Goal: Task Accomplishment & Management: Complete application form

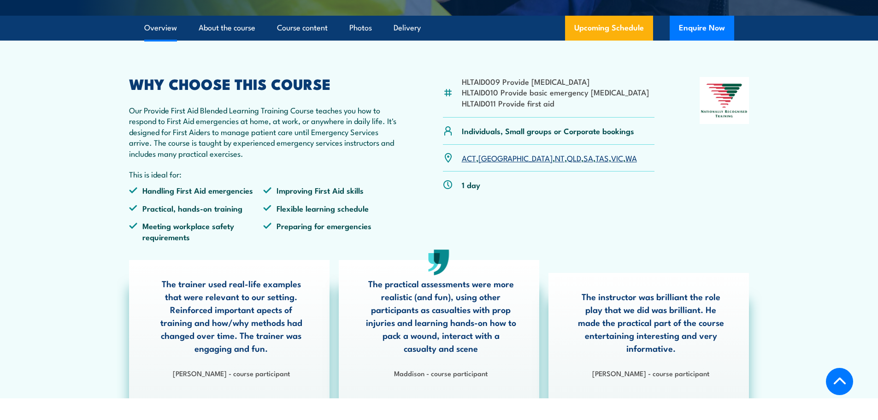
scroll to position [231, 0]
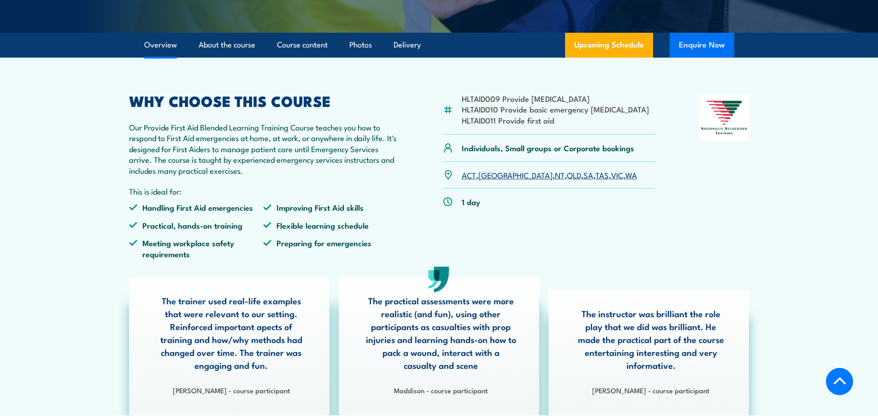
click at [709, 58] on button "Enquire Now" at bounding box center [702, 45] width 65 height 25
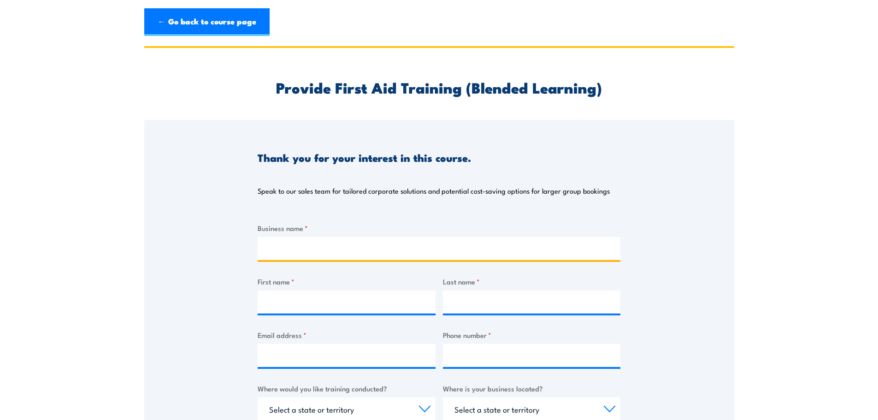
click at [338, 254] on input "Business name *" at bounding box center [439, 248] width 363 height 23
click at [276, 247] on input "ST Vincents" at bounding box center [439, 248] width 363 height 23
click at [282, 249] on input "St Vincents" at bounding box center [439, 248] width 363 height 23
click at [384, 251] on input "St Vincent's Institute of Medical research" at bounding box center [439, 248] width 363 height 23
click at [381, 249] on input "St Vincent's Institute of Medical research" at bounding box center [439, 248] width 363 height 23
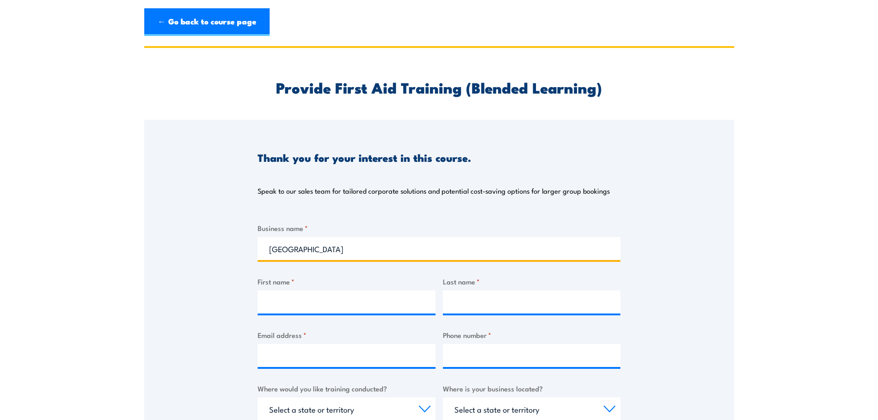
type input "St Vincent's Institute of Medical Research"
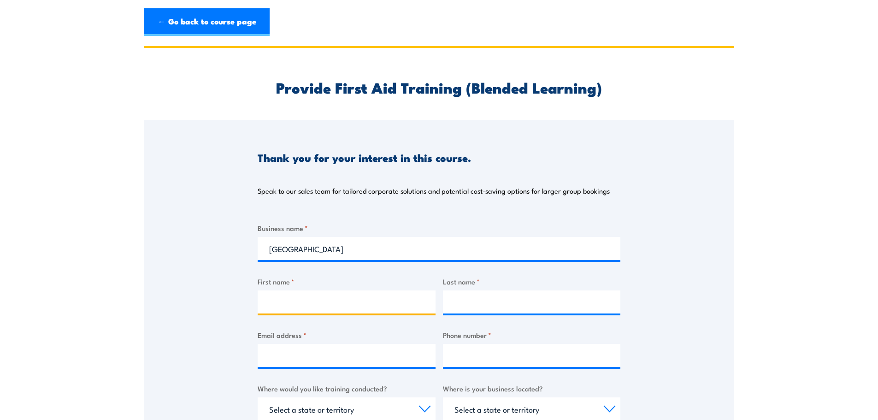
click at [365, 295] on input "First name *" at bounding box center [347, 302] width 178 height 23
type input "Suneela"
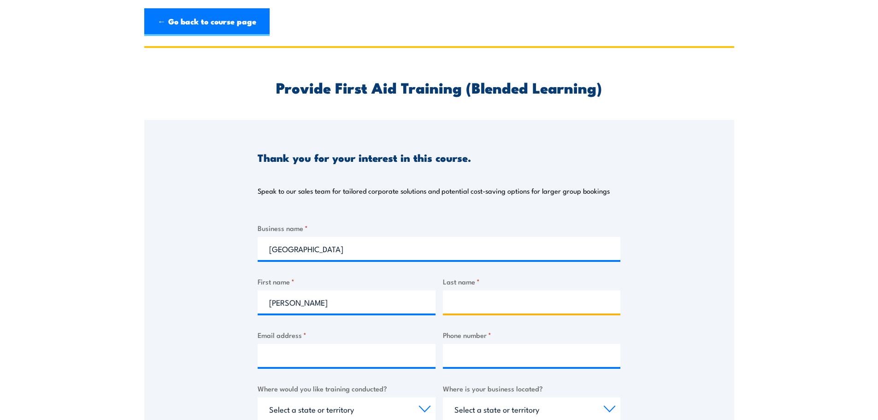
click at [468, 291] on input "Last name *" at bounding box center [532, 302] width 178 height 23
type input "Pyreddy"
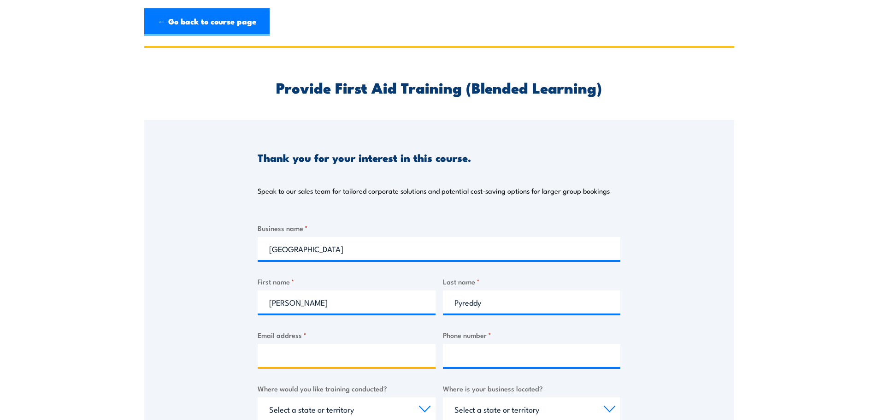
click at [377, 354] on input "Email address *" at bounding box center [347, 355] width 178 height 23
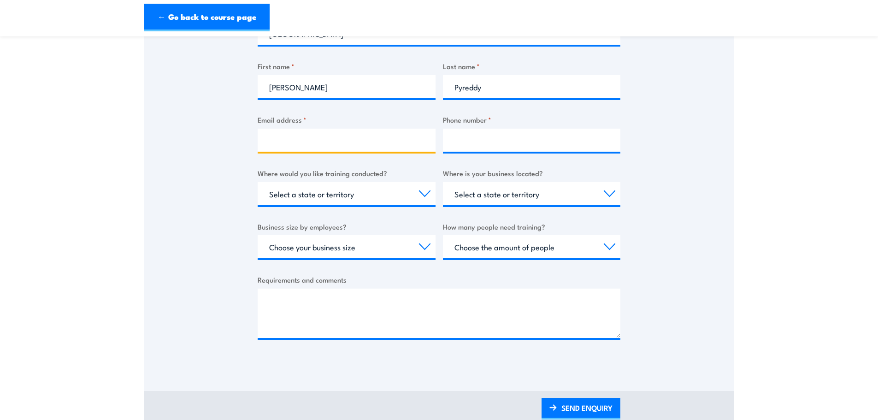
scroll to position [210, 0]
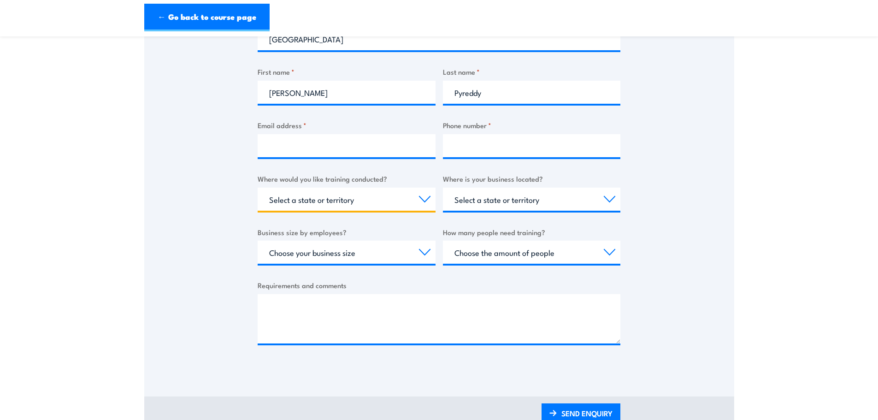
click at [431, 202] on select "Select a state or territory Nationally - multiple locations QLD NSW VIC SA ACT …" at bounding box center [347, 199] width 178 height 23
select select "VIC"
click at [258, 188] on select "Select a state or territory Nationally - multiple locations QLD NSW VIC SA ACT …" at bounding box center [347, 199] width 178 height 23
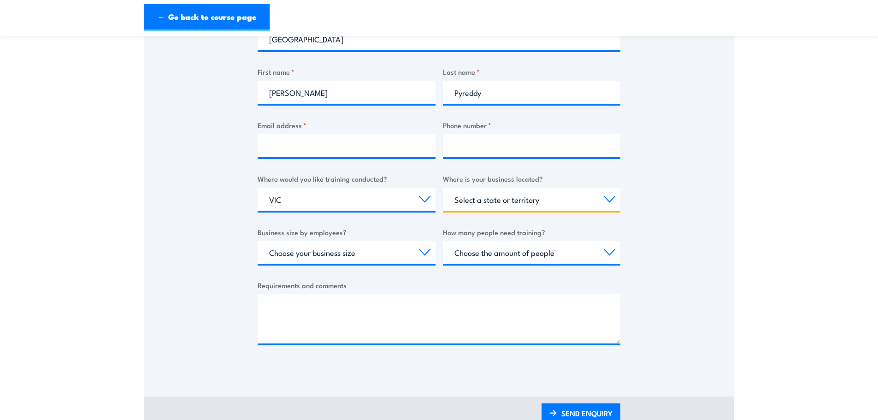
click at [546, 201] on select "Select a state or territory QLD NSW VIC SA ACT WA TAS NT" at bounding box center [532, 199] width 178 height 23
select select "VIC"
click at [443, 188] on select "Select a state or territory QLD NSW VIC SA ACT WA TAS NT" at bounding box center [532, 199] width 178 height 23
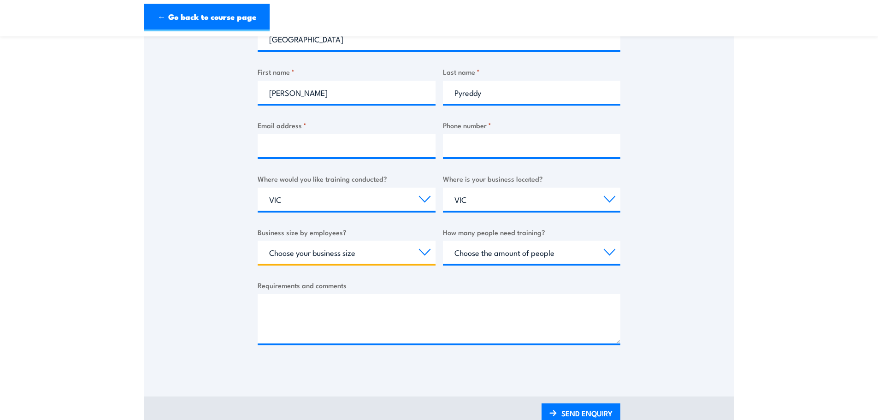
click at [423, 255] on select "Choose your business size 1 to 19 20 to 199 200+" at bounding box center [347, 252] width 178 height 23
select select "200+"
click at [258, 241] on select "Choose your business size 1 to 19 20 to 199 200+" at bounding box center [347, 252] width 178 height 23
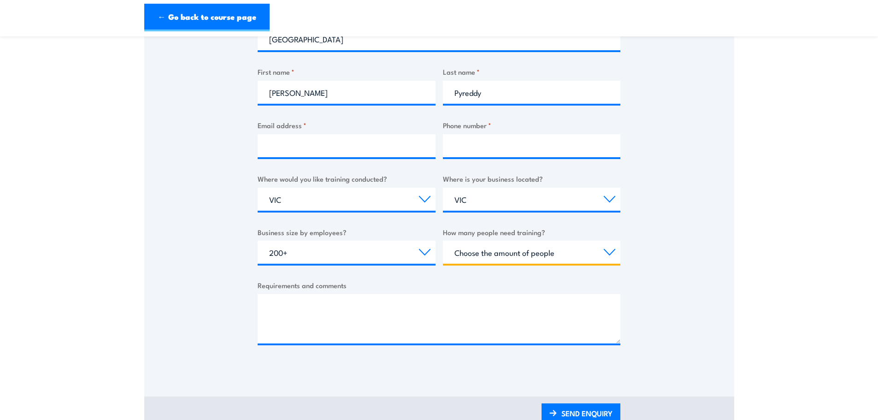
click at [573, 255] on select "Choose the amount of people 1 to 4 5 to 19 20+" at bounding box center [532, 252] width 178 height 23
select select "5 to 19"
click at [443, 241] on select "Choose the amount of people 1 to 4 5 to 19 20+" at bounding box center [532, 252] width 178 height 23
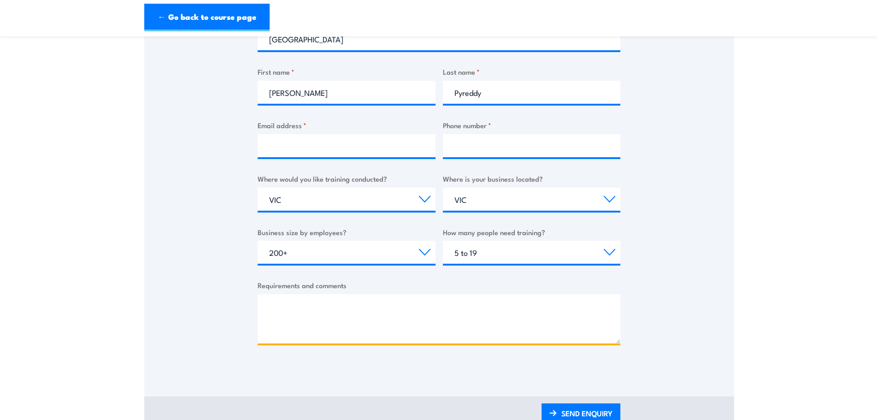
click at [403, 324] on textarea "Requirements and comments" at bounding box center [439, 318] width 363 height 49
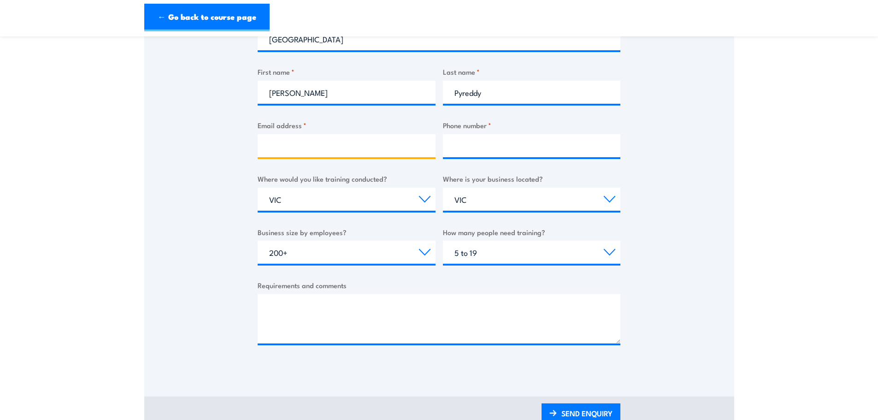
click at [385, 144] on input "Email address *" at bounding box center [347, 145] width 178 height 23
type input "suneela.pyreddy@svi.edu.au"
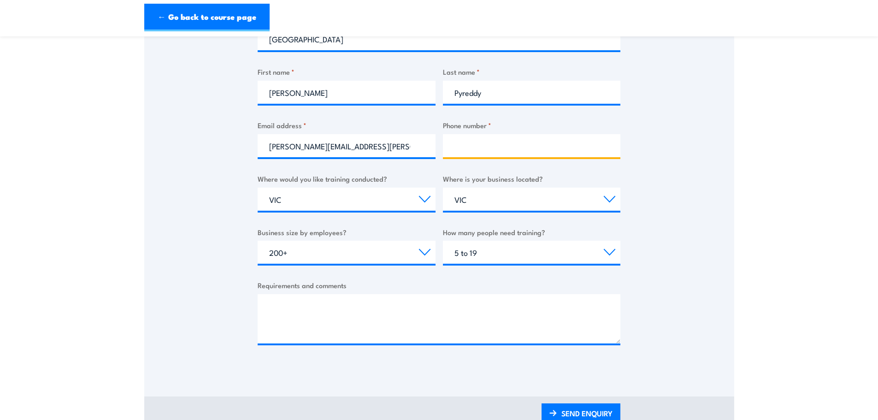
click at [513, 150] on input "Phone number *" at bounding box center [532, 145] width 178 height 23
type input "0416747769"
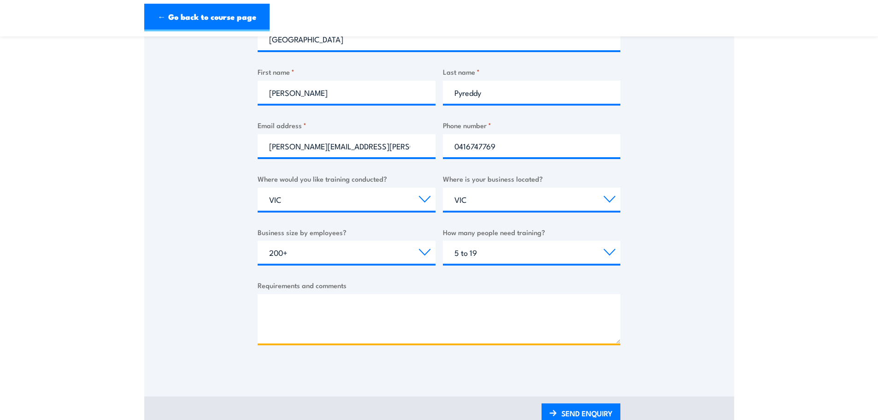
click at [350, 310] on textarea "Requirements and comments" at bounding box center [439, 318] width 363 height 49
click at [276, 295] on textarea "HI There" at bounding box center [439, 318] width 363 height 49
click at [268, 320] on textarea "Hi There" at bounding box center [439, 318] width 363 height 49
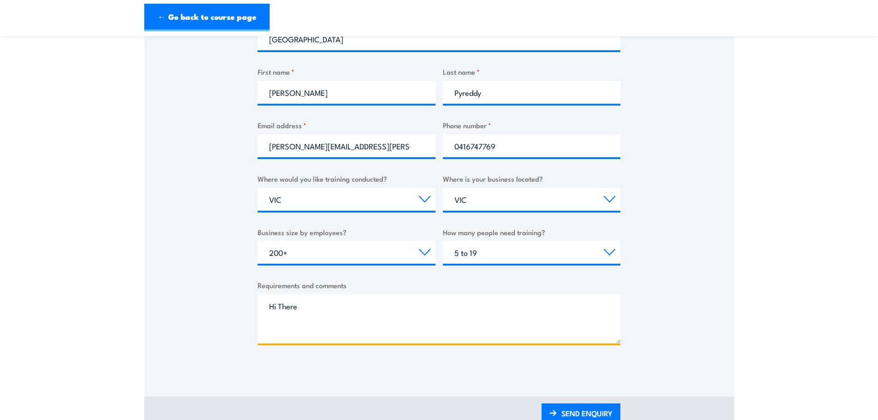
click at [274, 318] on textarea "Hi There" at bounding box center [439, 318] width 363 height 49
click at [514, 325] on textarea "Hi There We are looking for the training for our staff. We 10 X staff for CPR r…" at bounding box center [439, 318] width 363 height 49
click at [556, 326] on textarea "Hi There We are looking for the training for our staff. We 10 X staff for CPR r…" at bounding box center [439, 318] width 363 height 49
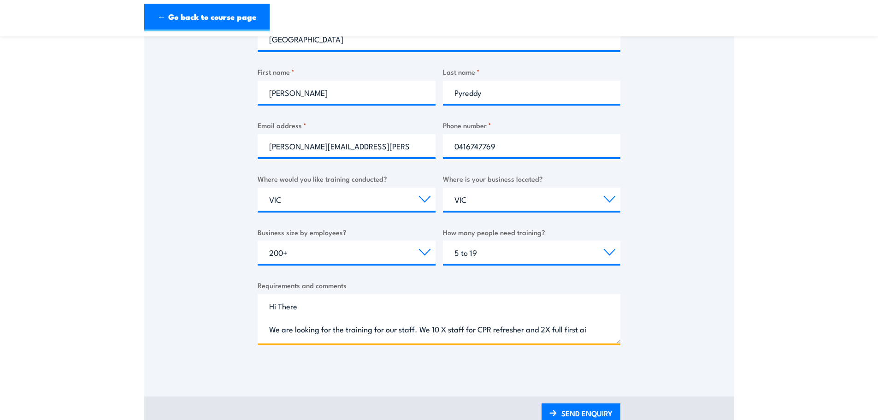
scroll to position [14, 0]
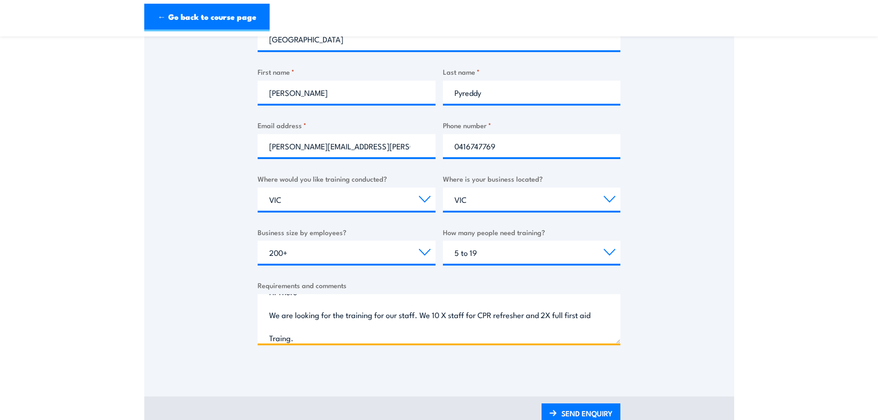
click at [289, 337] on textarea "Hi There We are looking for the training for our staff. We 10 X staff for CPR r…" at bounding box center [439, 318] width 363 height 49
drag, startPoint x: 289, startPoint y: 337, endPoint x: 427, endPoint y: 326, distance: 138.8
click at [427, 326] on textarea "Hi There We are looking for the training for our staff. We 10 X staff for CPR r…" at bounding box center [439, 318] width 363 height 49
click at [294, 337] on textarea "Hi There We are looking for the training for our staff. We 10 X staff for CPR r…" at bounding box center [439, 318] width 363 height 49
click at [326, 337] on textarea "Hi There We are looking for the training for our staff. We 10 X staff for CPR r…" at bounding box center [439, 318] width 363 height 49
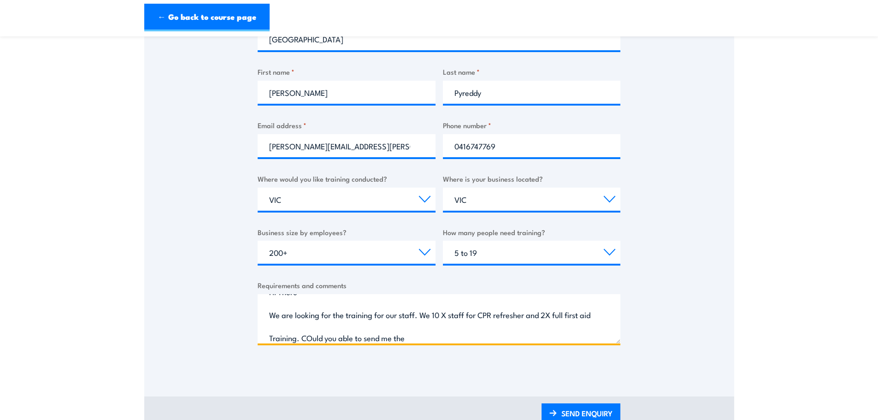
click at [328, 336] on textarea "Hi There We are looking for the training for our staff. We 10 X staff for CPR r…" at bounding box center [439, 318] width 363 height 49
click at [325, 336] on textarea "Hi There We are looking for the training for our staff. We 10 X staff for CPR r…" at bounding box center [439, 318] width 363 height 49
click at [436, 343] on textarea "Hi There We are looking for the training for our staff. We 10 X staff for CPR r…" at bounding box center [439, 318] width 363 height 49
click at [451, 338] on textarea "Hi There We are looking for the training for our staff. We 10 X staff for CPR r…" at bounding box center [439, 318] width 363 height 49
click at [542, 342] on textarea "Hi There We are looking for the training for our staff. We 10 X staff for CPR r…" at bounding box center [439, 318] width 363 height 49
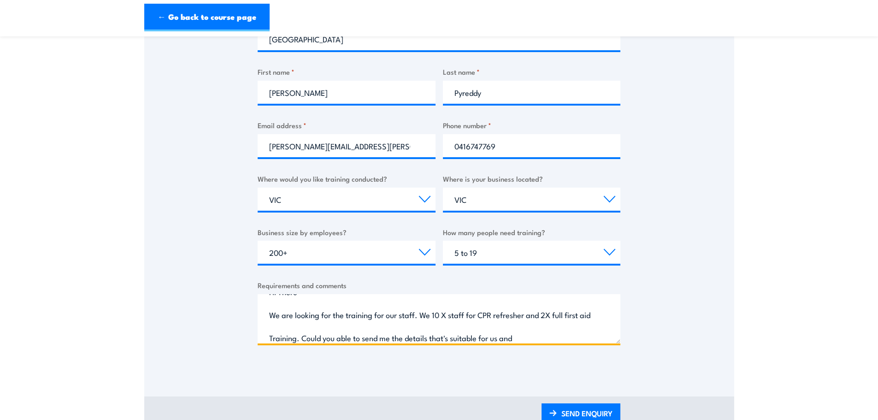
click at [513, 338] on textarea "Hi There We are looking for the training for our staff. We 10 X staff for CPR r…" at bounding box center [439, 318] width 363 height 49
click at [565, 337] on textarea "Hi There We are looking for the training for our staff. We 10 X staff for CPR r…" at bounding box center [439, 318] width 363 height 49
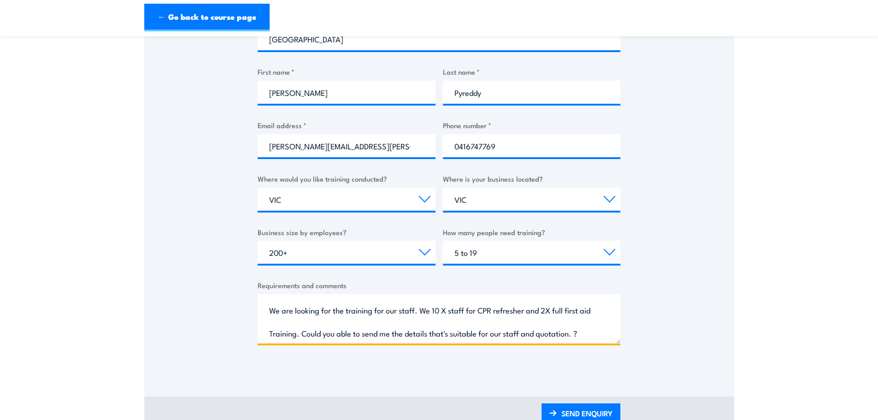
scroll to position [0, 0]
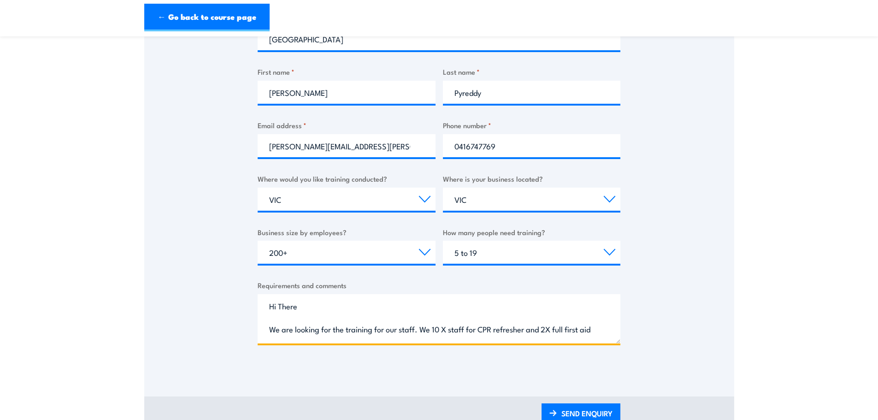
drag, startPoint x: 586, startPoint y: 310, endPoint x: 578, endPoint y: 300, distance: 13.2
click at [578, 300] on textarea "Hi There We are looking for the training for our staff. We 10 X staff for CPR r…" at bounding box center [439, 318] width 363 height 49
click at [598, 332] on textarea "Hi There We are looking for the training for our staff. We 10 X staff for CPR r…" at bounding box center [439, 318] width 363 height 49
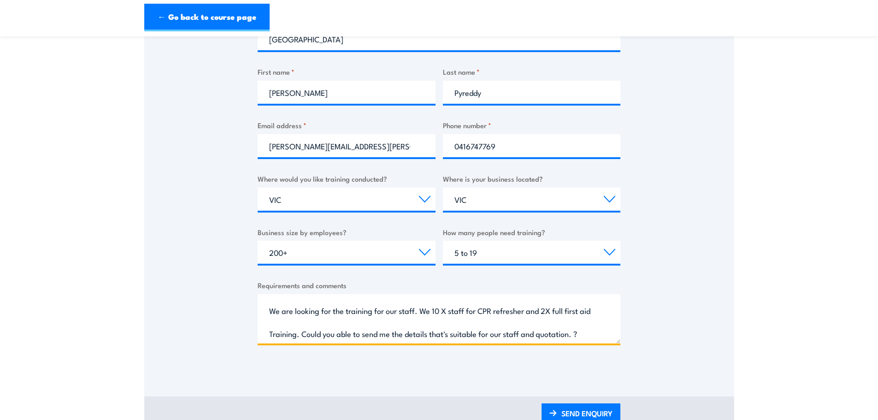
scroll to position [37, 0]
drag, startPoint x: 585, startPoint y: 317, endPoint x: 551, endPoint y: 316, distance: 33.7
click at [551, 316] on textarea "Hi There We are looking for the training for our staff. We 10 X staff for CPR r…" at bounding box center [439, 318] width 363 height 49
click at [534, 315] on textarea "Hi There We are looking for the training for our staff. We 10 X staff for CPR r…" at bounding box center [439, 318] width 363 height 49
click at [445, 315] on textarea "Hi There We are looking for the training for our staff. We 10 X staff for CPR r…" at bounding box center [439, 318] width 363 height 49
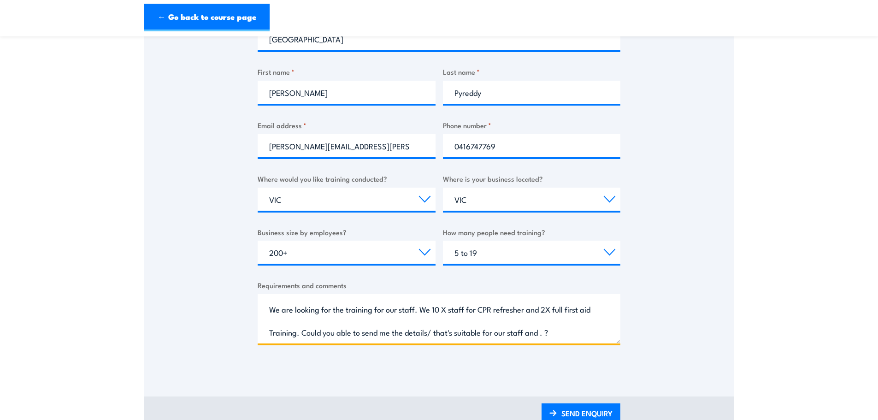
paste textarea "quotation"
click at [590, 318] on textarea "Hi There We are looking for the training for our staff. We 10 X staff for CPR r…" at bounding box center [439, 318] width 363 height 49
click at [592, 319] on textarea "Hi There We are looking for the training for our staff. We 10 X staff for CPR r…" at bounding box center [439, 318] width 363 height 49
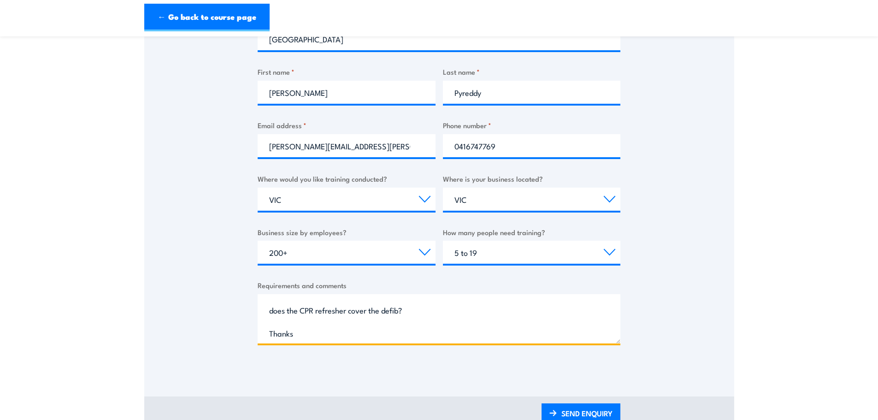
scroll to position [47, 0]
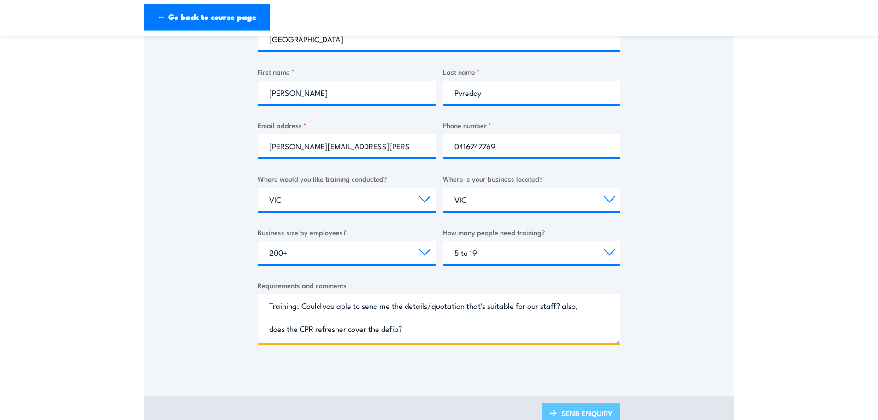
type textarea "Hi There We are looking for the training for our staff. We 10 X staff for CPR r…"
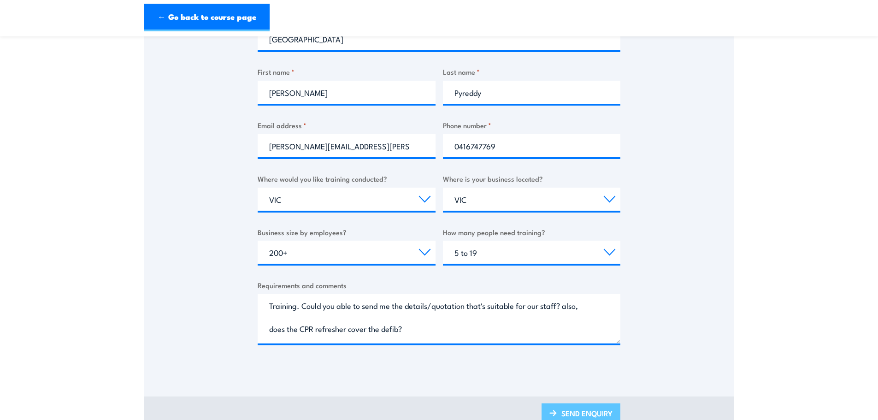
click at [575, 412] on link "SEND ENQUIRY" at bounding box center [581, 414] width 79 height 22
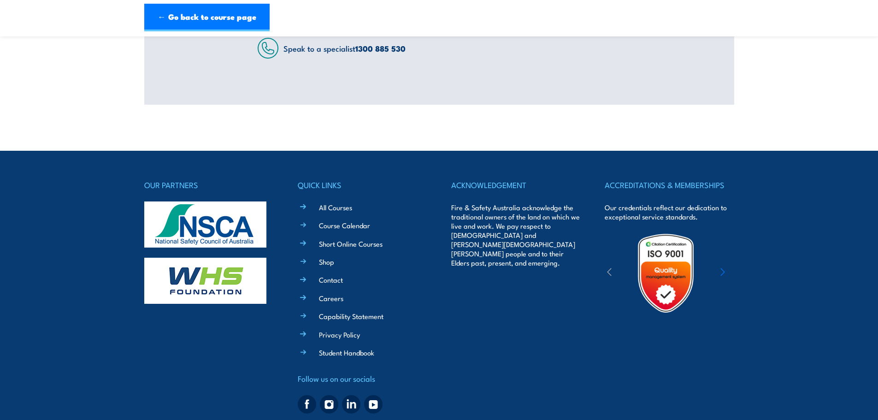
scroll to position [0, 0]
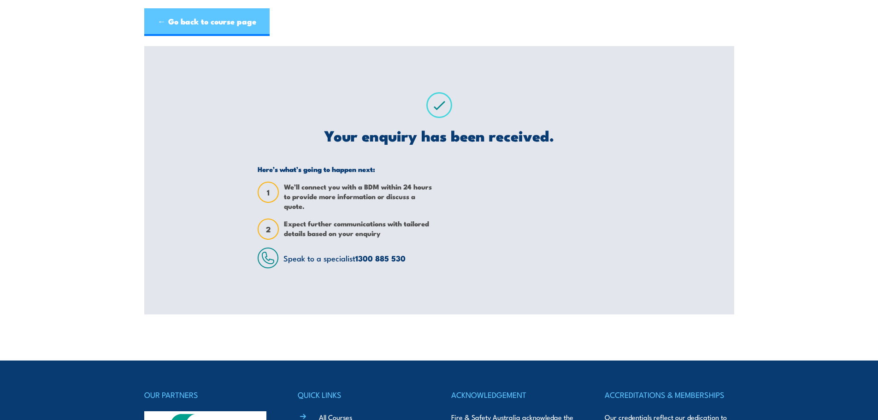
click at [215, 18] on link "← Go back to course page" at bounding box center [206, 22] width 125 height 28
